Goal: Use online tool/utility

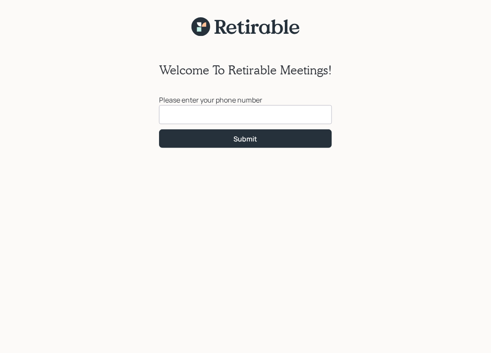
click at [198, 111] on input at bounding box center [245, 114] width 173 height 19
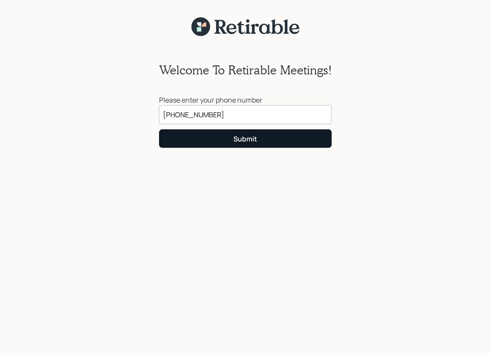
type input "[PHONE_NUMBER]"
click at [236, 140] on div "Submit" at bounding box center [246, 139] width 24 height 10
